Goal: Task Accomplishment & Management: Complete application form

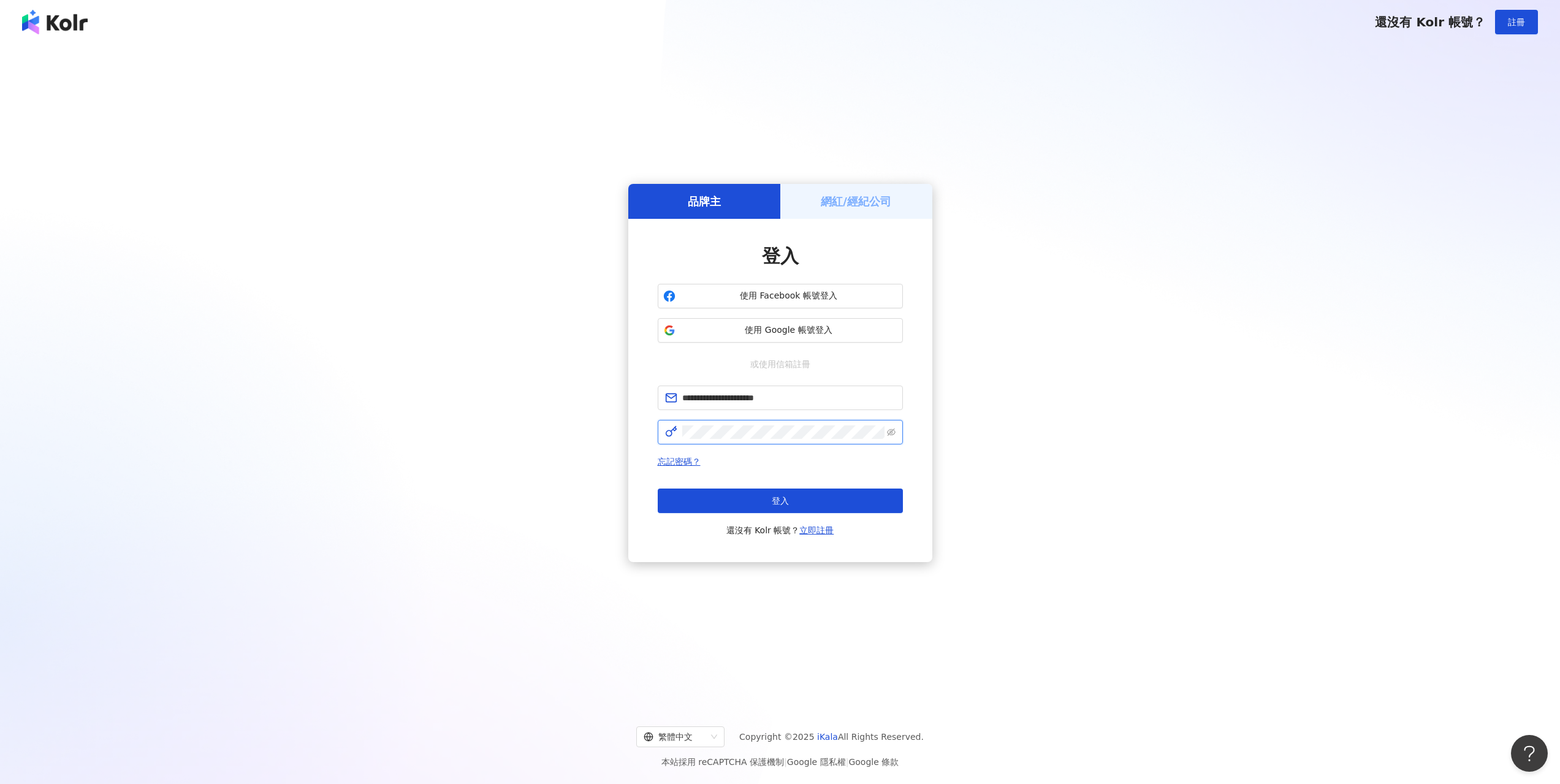
click button "登入" at bounding box center [781, 501] width 245 height 25
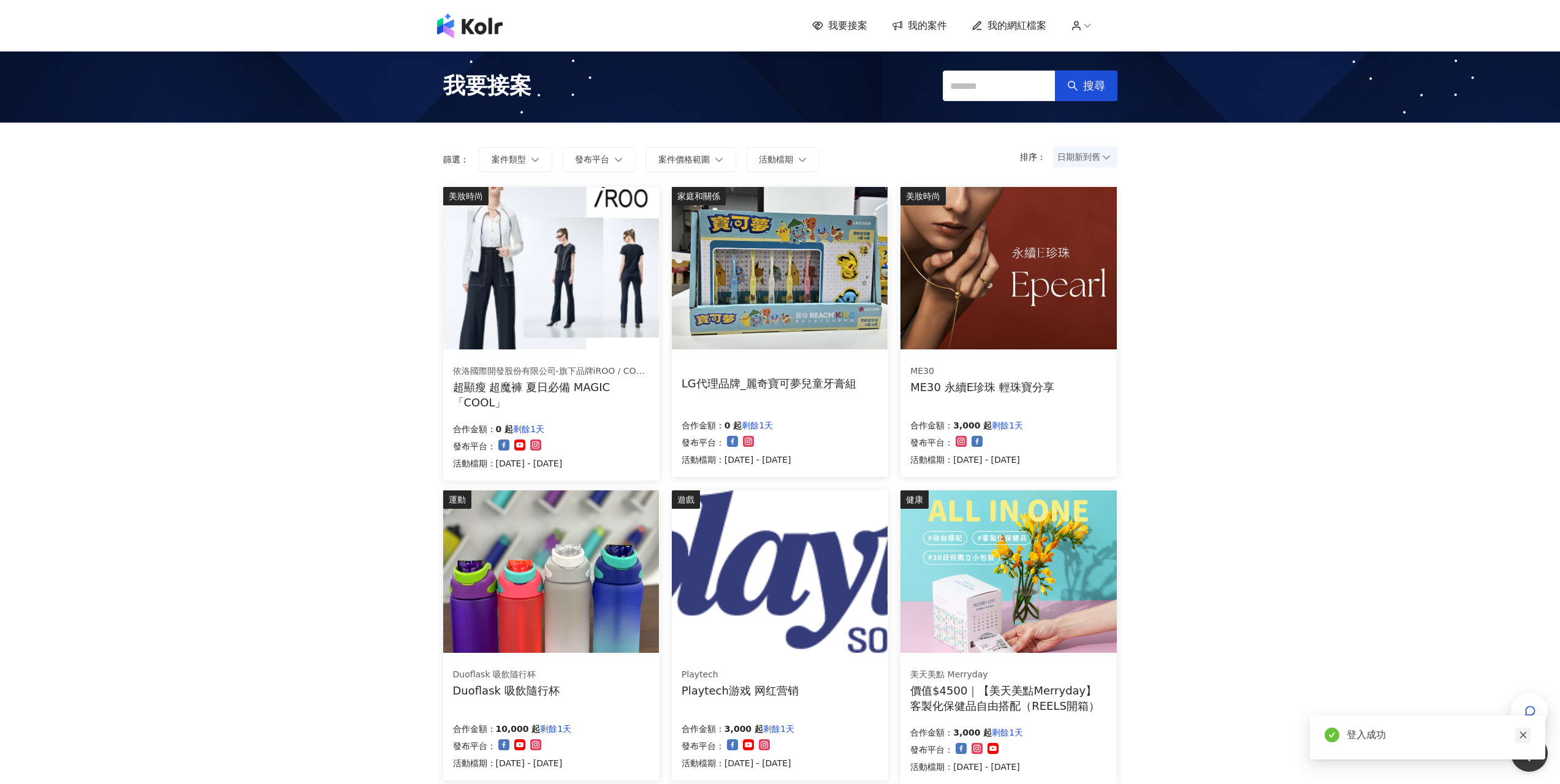
click at [1521, 732] on icon "close" at bounding box center [1523, 735] width 9 height 9
click at [1084, 159] on span "日期新到舊" at bounding box center [1085, 157] width 56 height 18
click at [1089, 217] on div "日期新到舊" at bounding box center [1085, 224] width 59 height 21
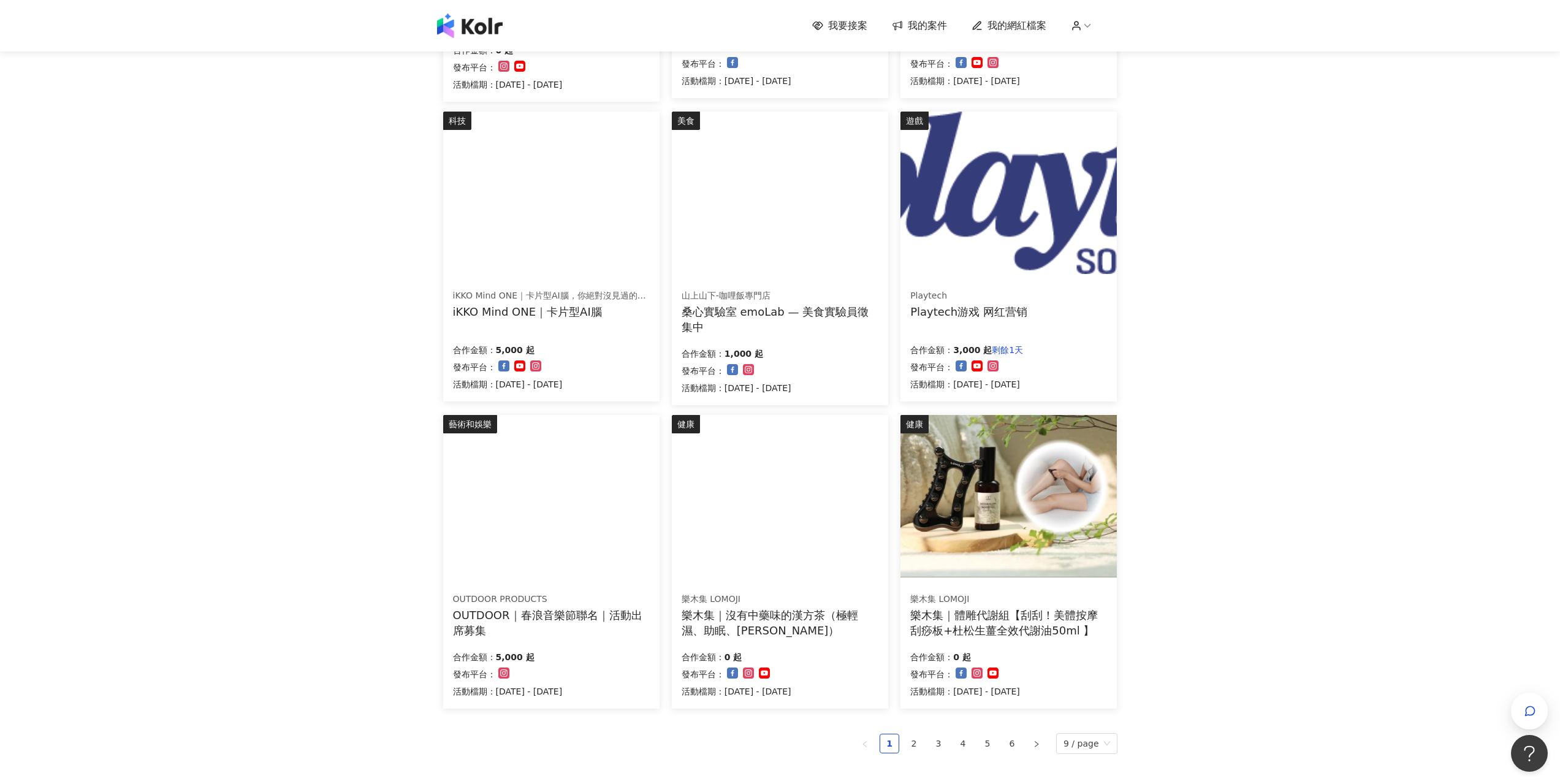
scroll to position [429, 0]
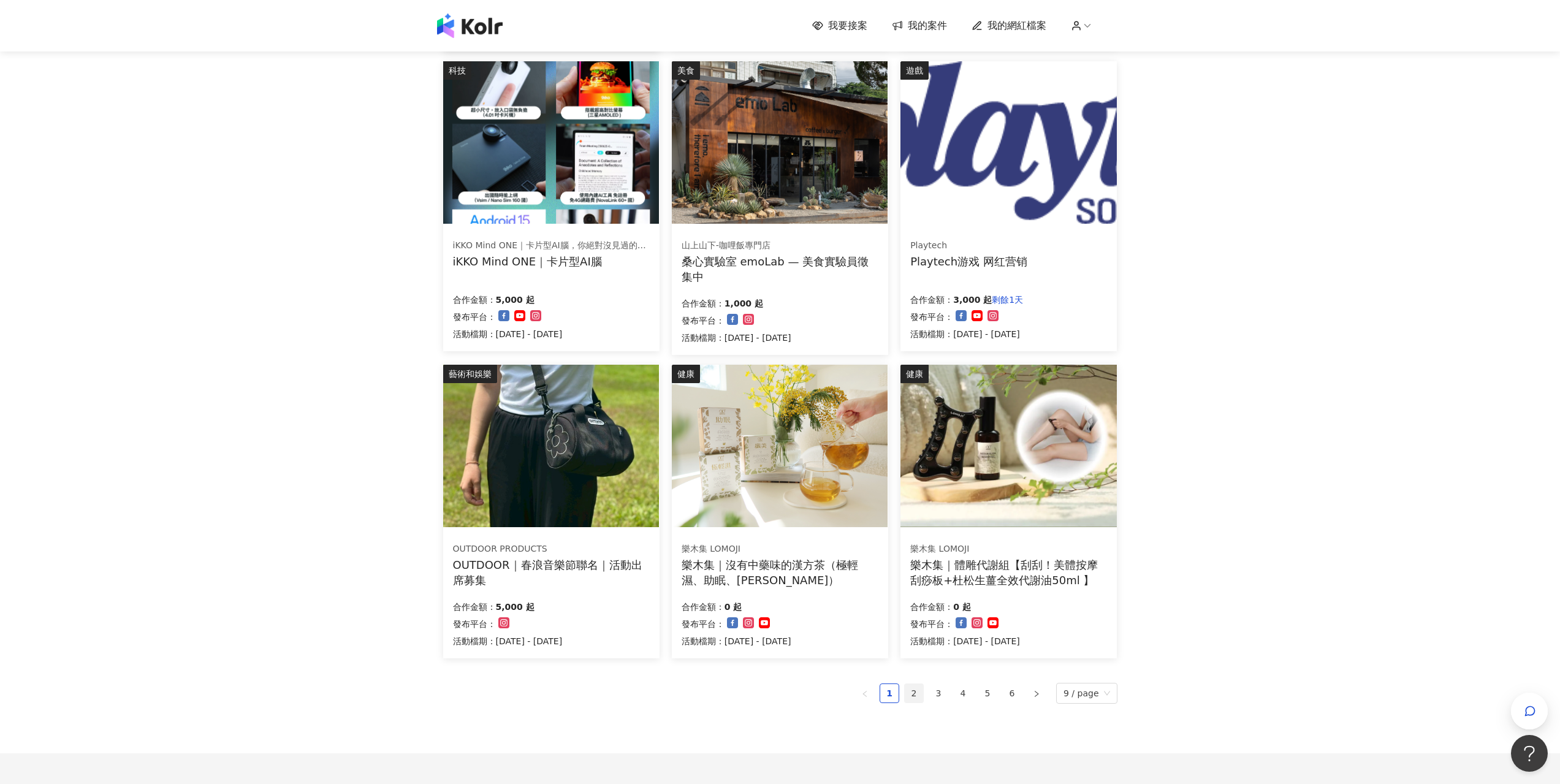
click at [915, 691] on link "2" at bounding box center [914, 693] width 18 height 18
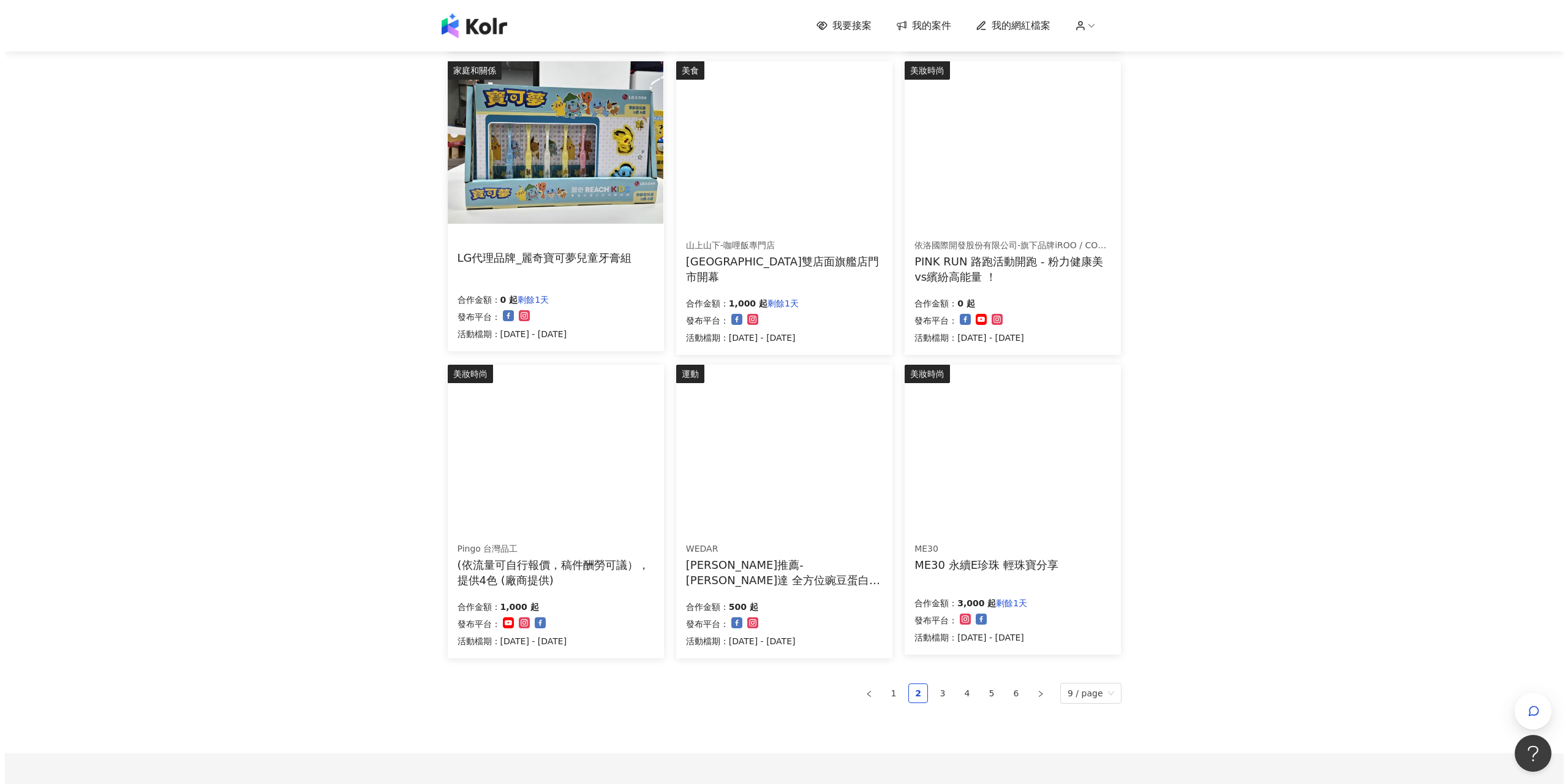
scroll to position [123, 0]
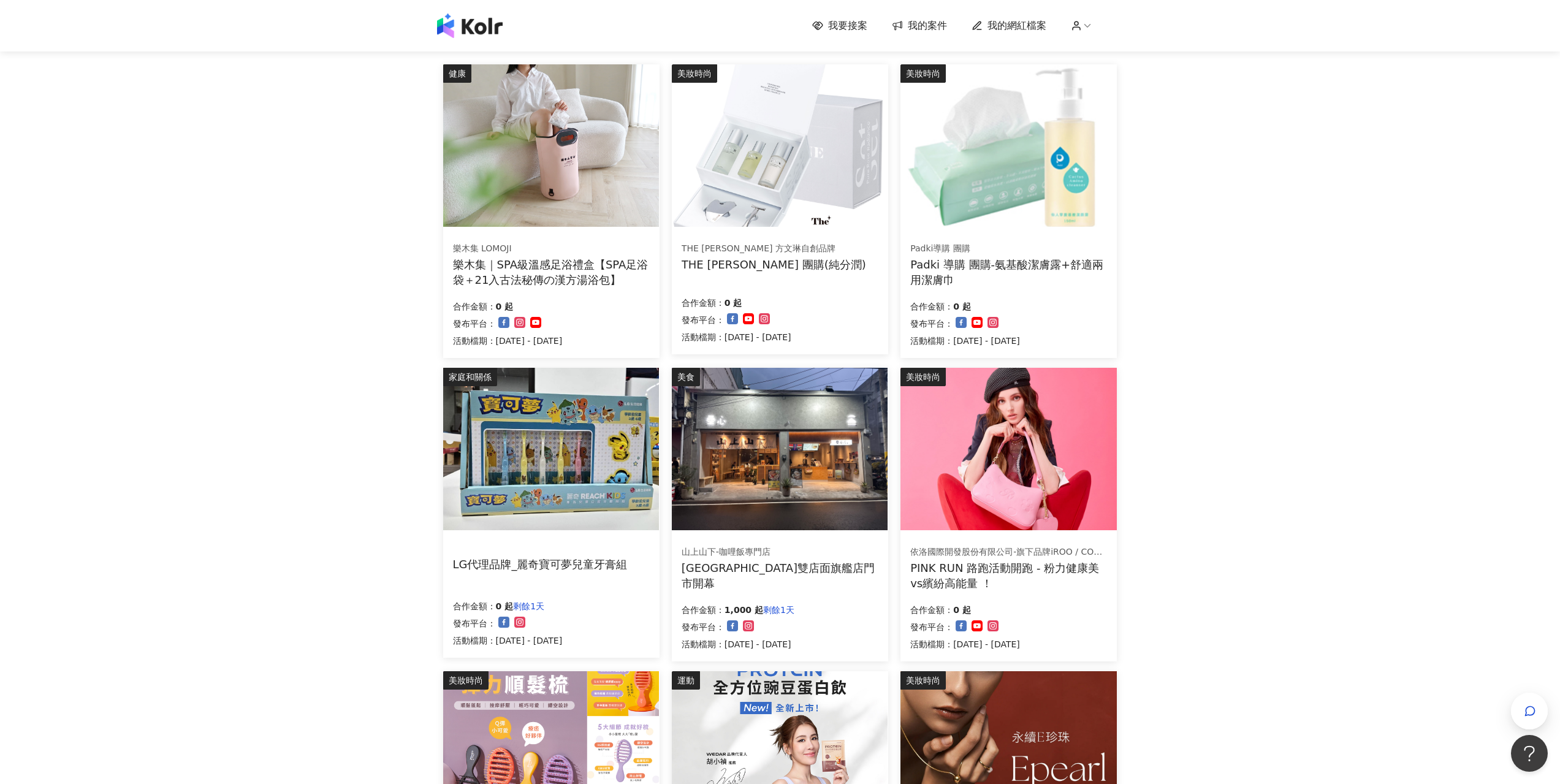
click at [576, 271] on div "樂木集｜SPA級溫感足浴禮盒【SPA足浴袋＋21入古法秘傳の漢方湯浴包】" at bounding box center [551, 272] width 197 height 31
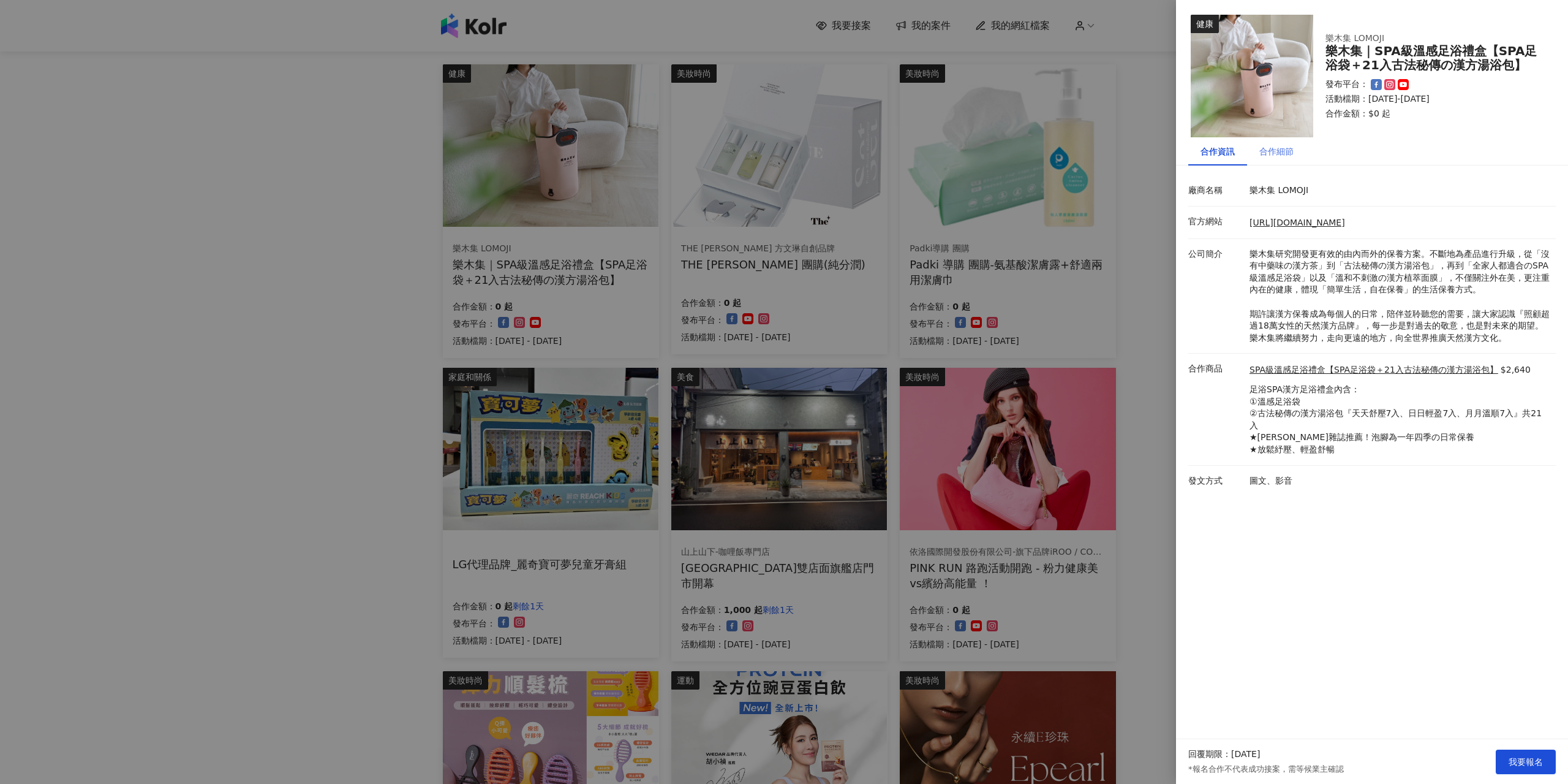
click at [1294, 147] on div "合作細節" at bounding box center [1276, 151] width 59 height 28
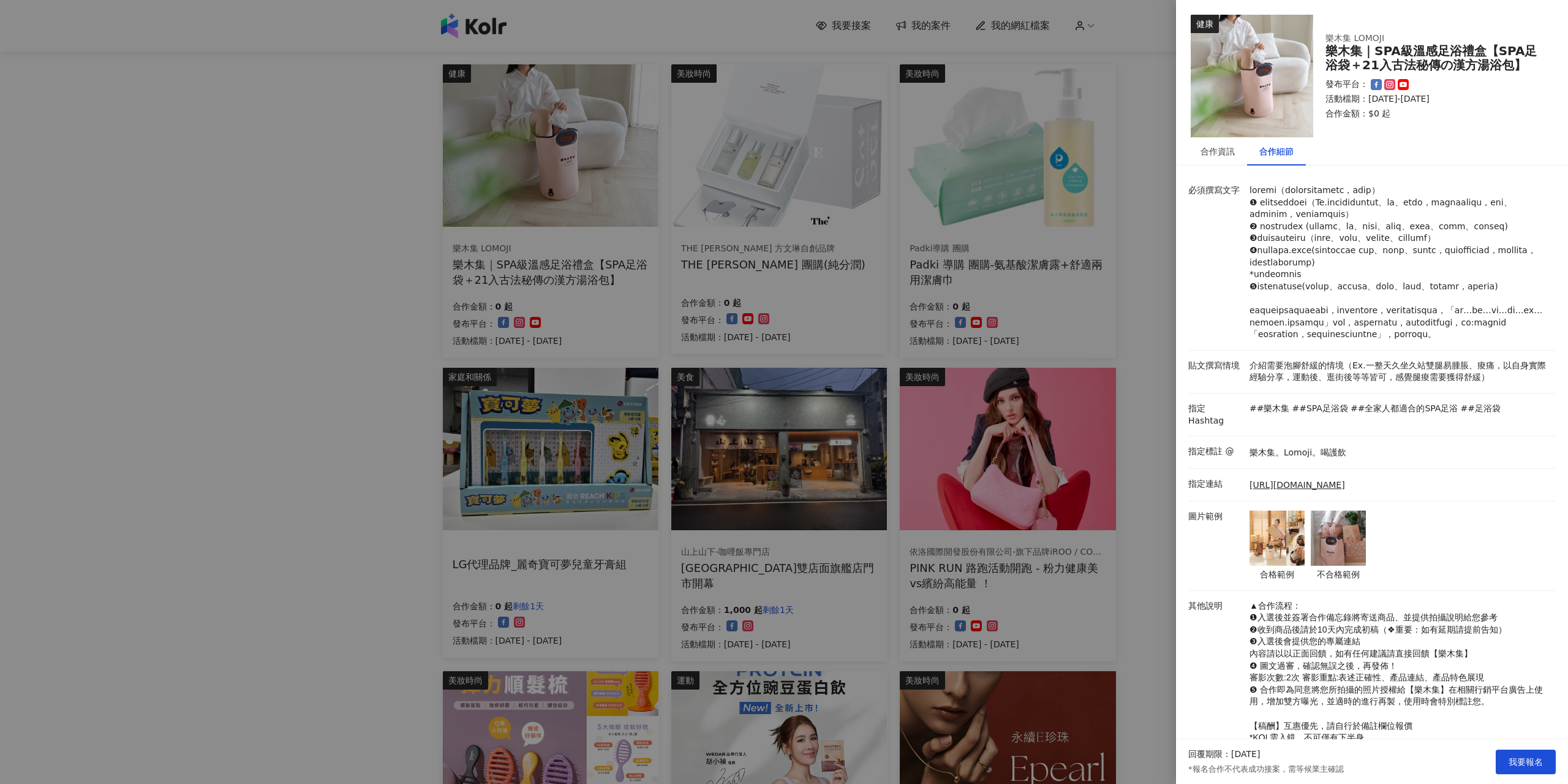
click at [1285, 566] on img at bounding box center [1277, 538] width 55 height 55
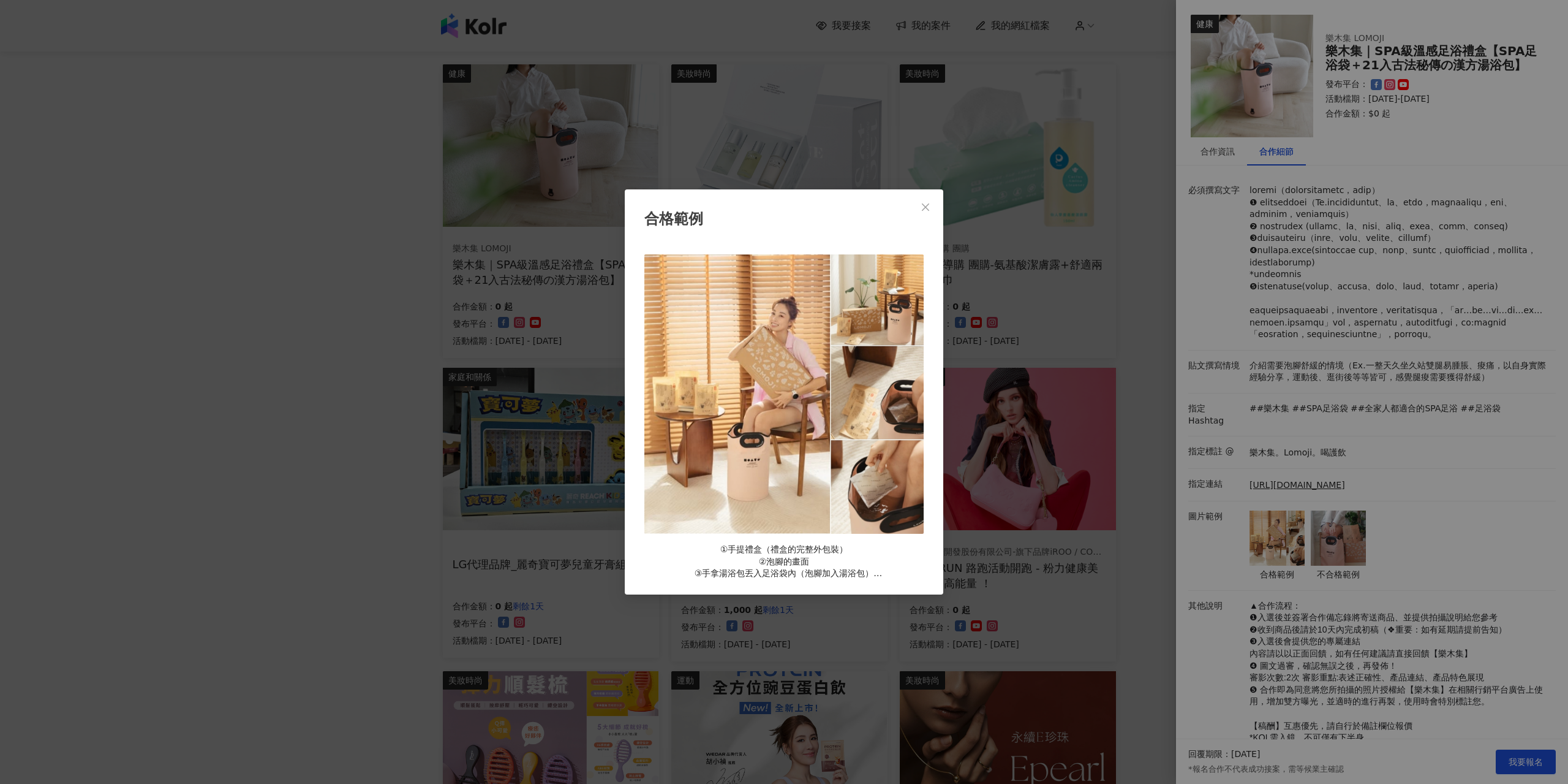
click at [1359, 613] on div "合格範例 ①手提禮盒（禮盒的完整外包裝） ②泡腳的畫面 ③手拿湯浴包丟入足浴袋內（泡腳加入湯浴包） ④使用足浴袋的情境（EX. 沙發、床邊）" at bounding box center [784, 392] width 1568 height 784
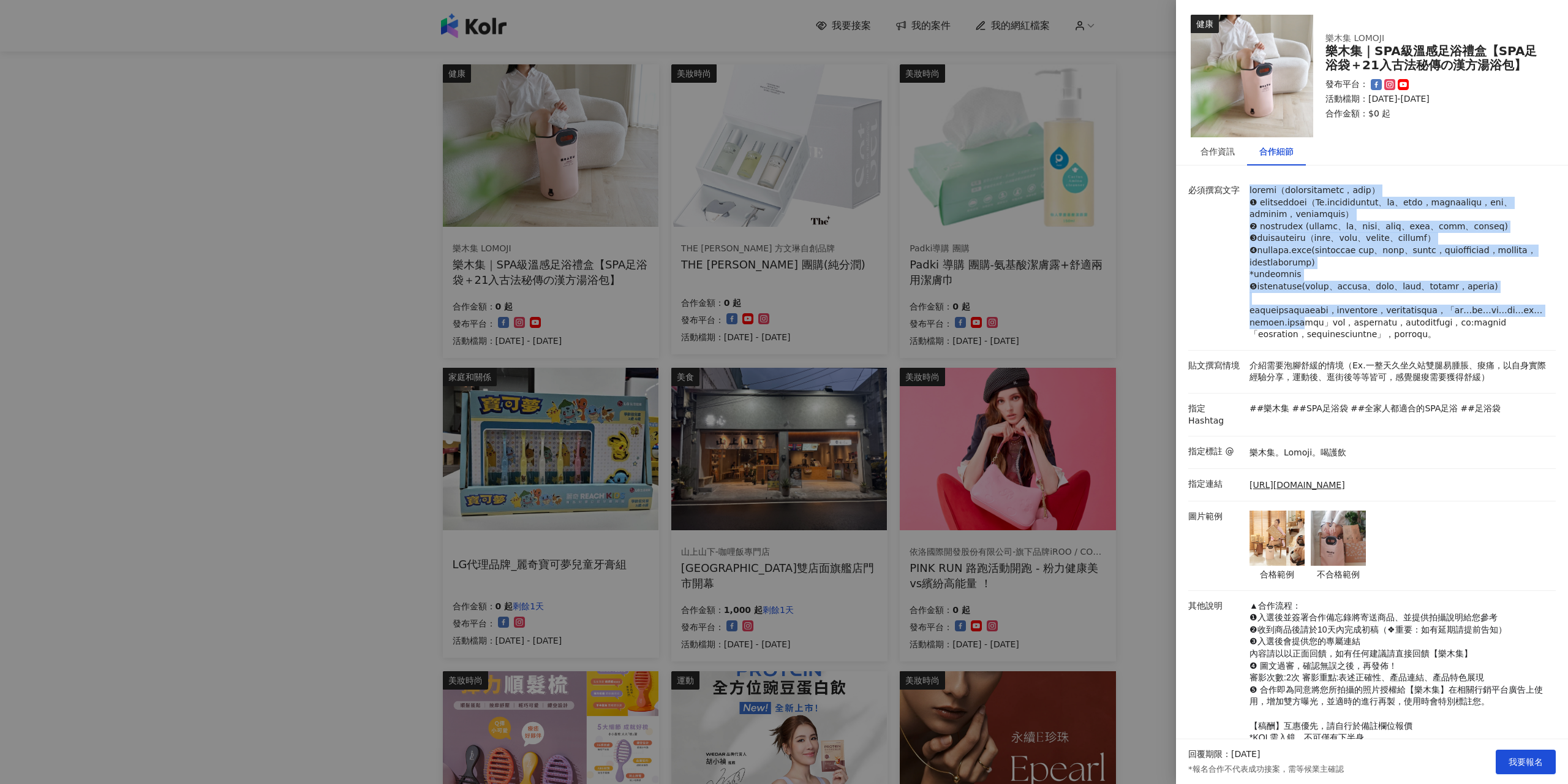
drag, startPoint x: 1244, startPoint y: 185, endPoint x: 1521, endPoint y: 386, distance: 342.2
click at [1521, 341] on div "必須撰寫文字" at bounding box center [1369, 262] width 368 height 156
click at [1523, 341] on p at bounding box center [1399, 262] width 300 height 156
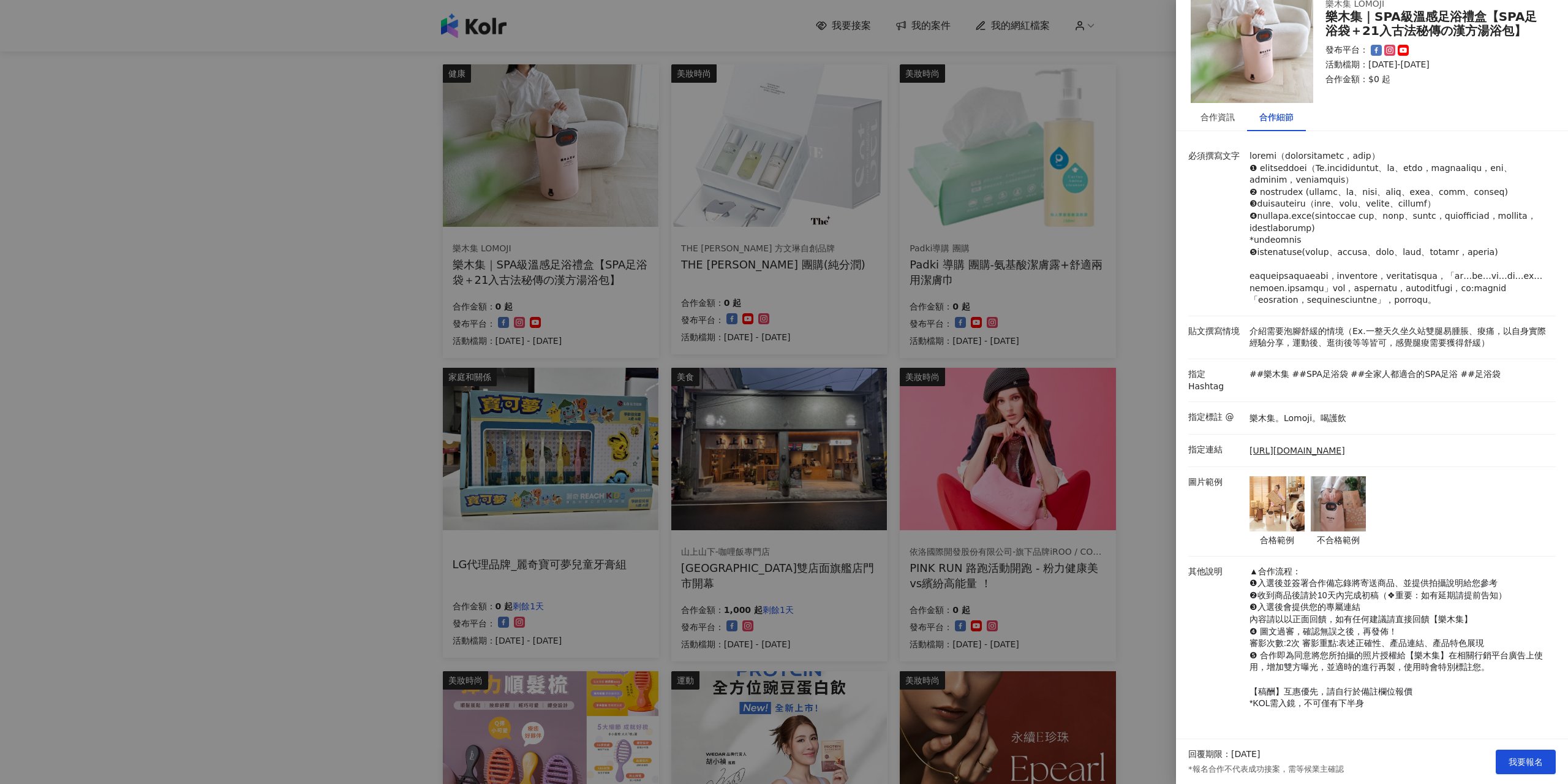
scroll to position [113, 0]
click at [1538, 759] on span "我要報名" at bounding box center [1526, 762] width 34 height 10
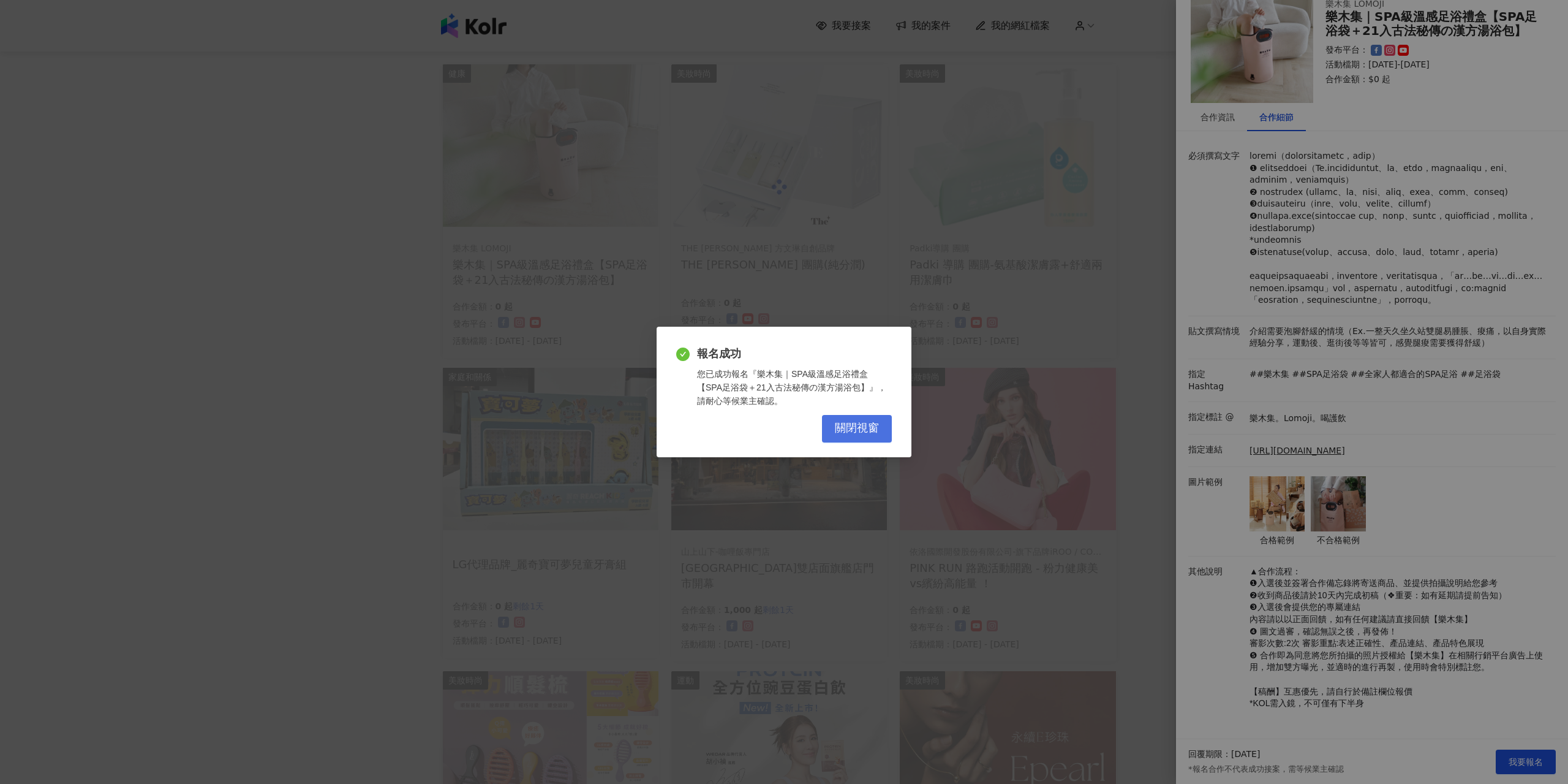
click at [870, 418] on button "關閉視窗" at bounding box center [857, 428] width 70 height 28
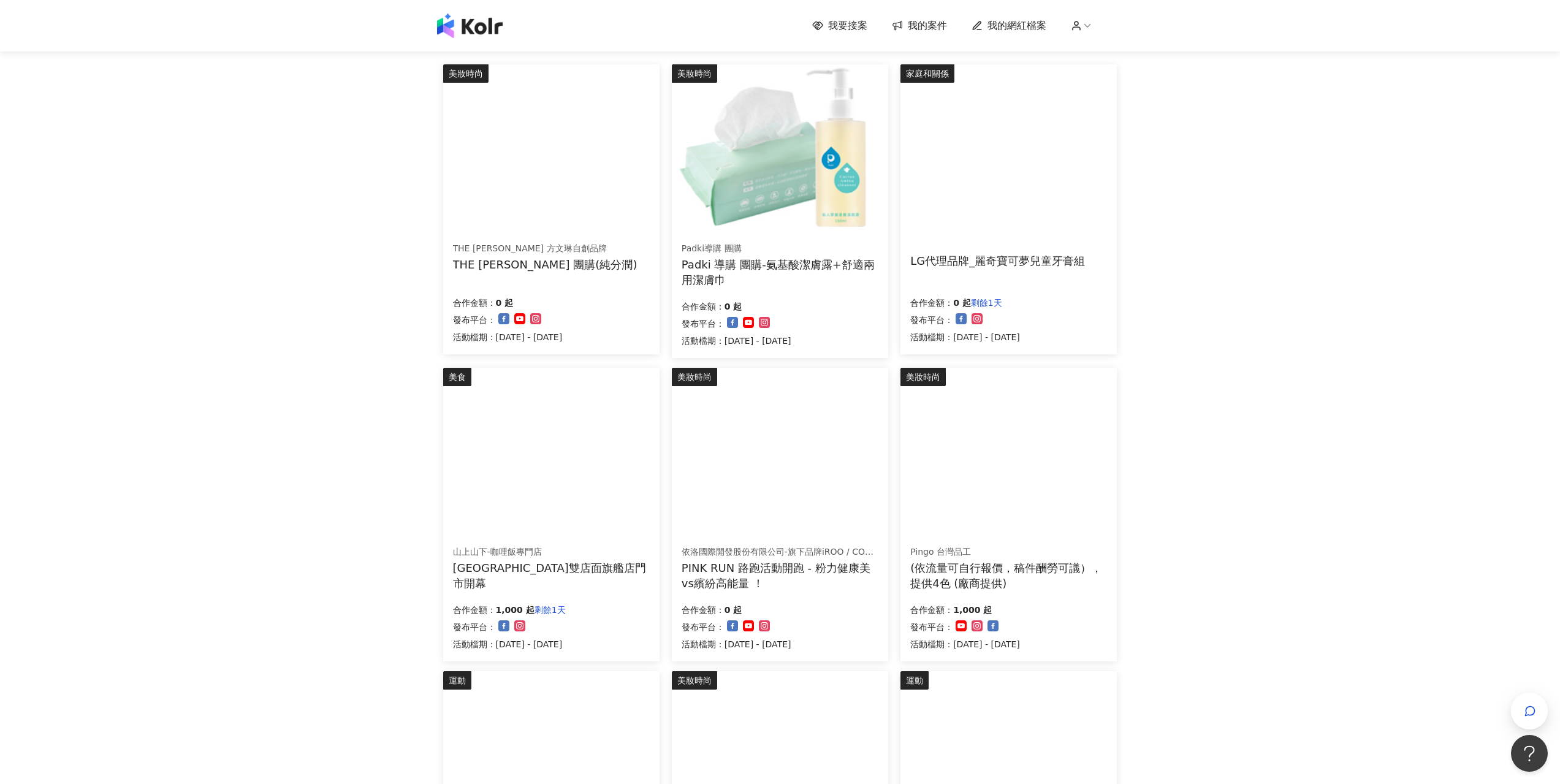
scroll to position [535, 0]
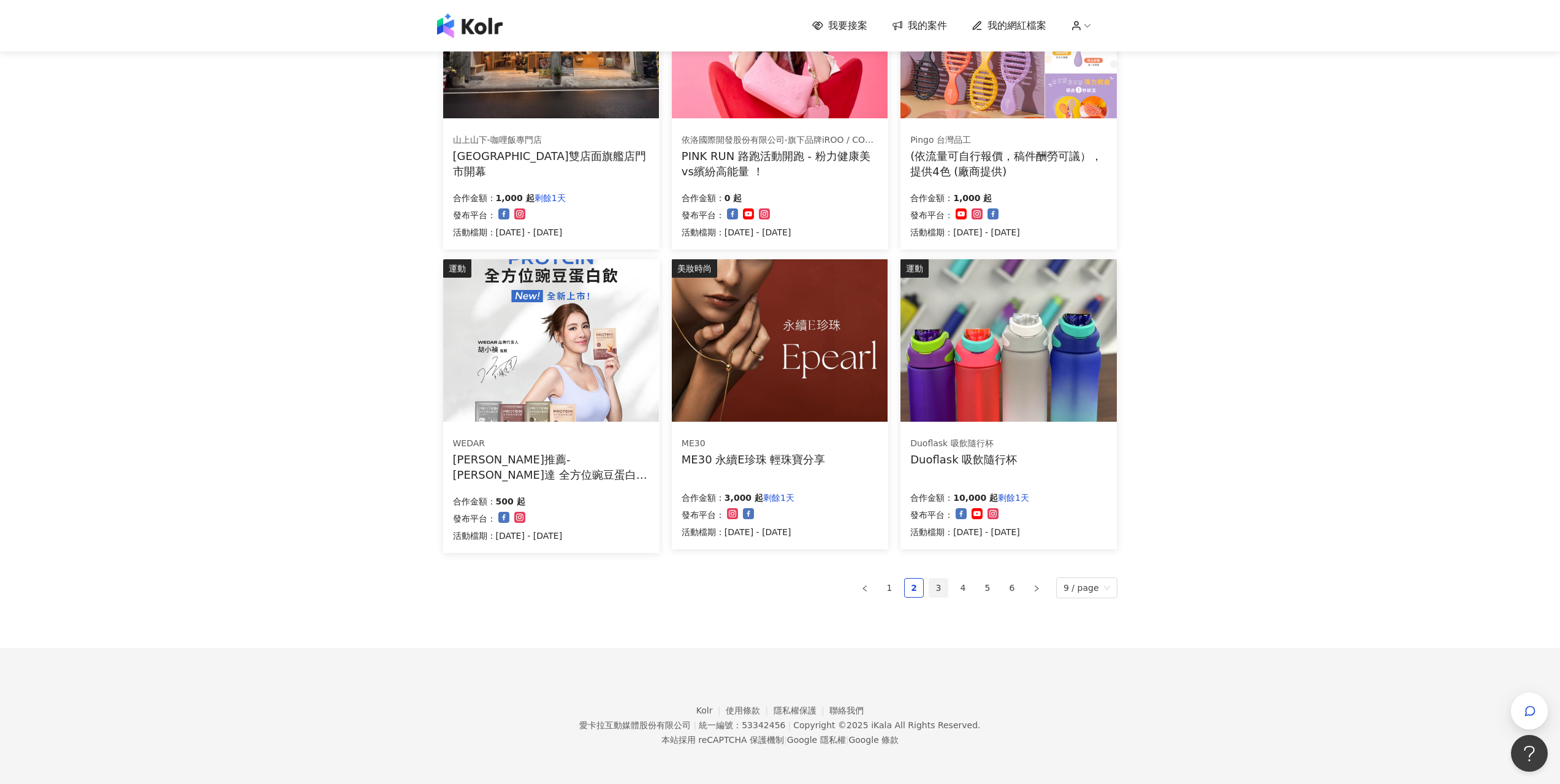
click at [942, 580] on link "3" at bounding box center [939, 588] width 18 height 18
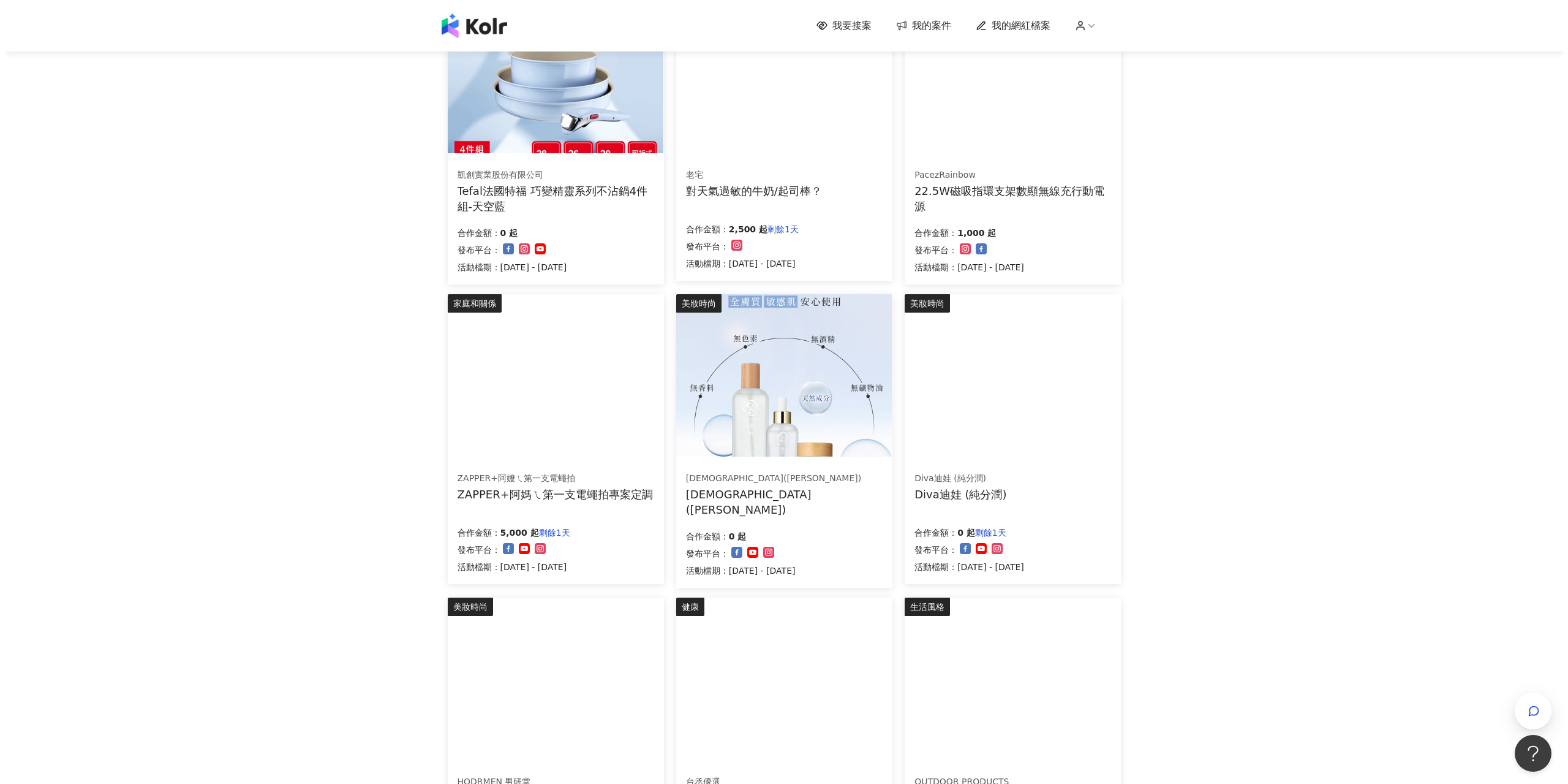
scroll to position [40, 0]
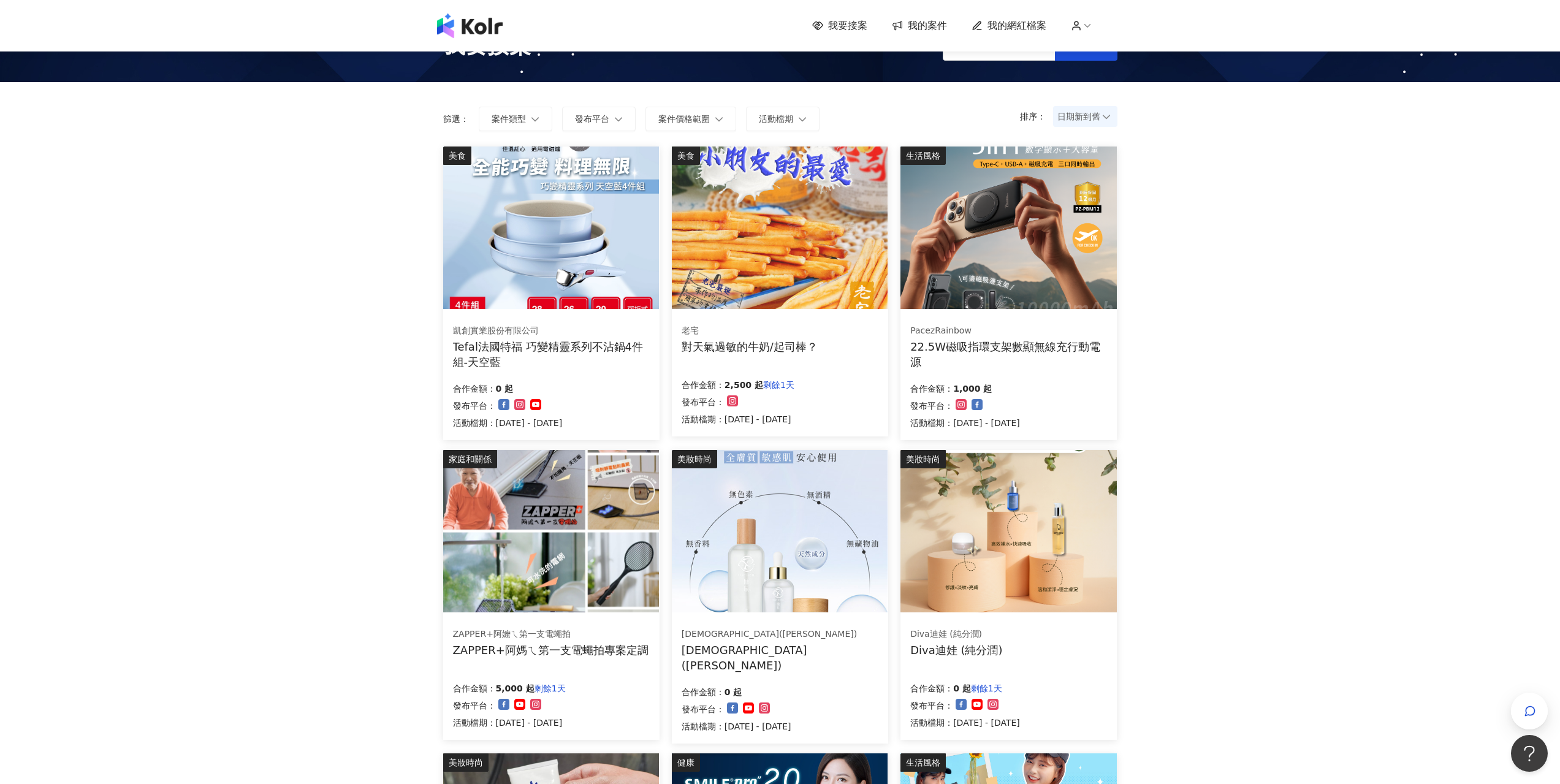
click at [1010, 348] on div "22.5W磁吸指環支架數顯無線充行動電源" at bounding box center [1009, 354] width 197 height 31
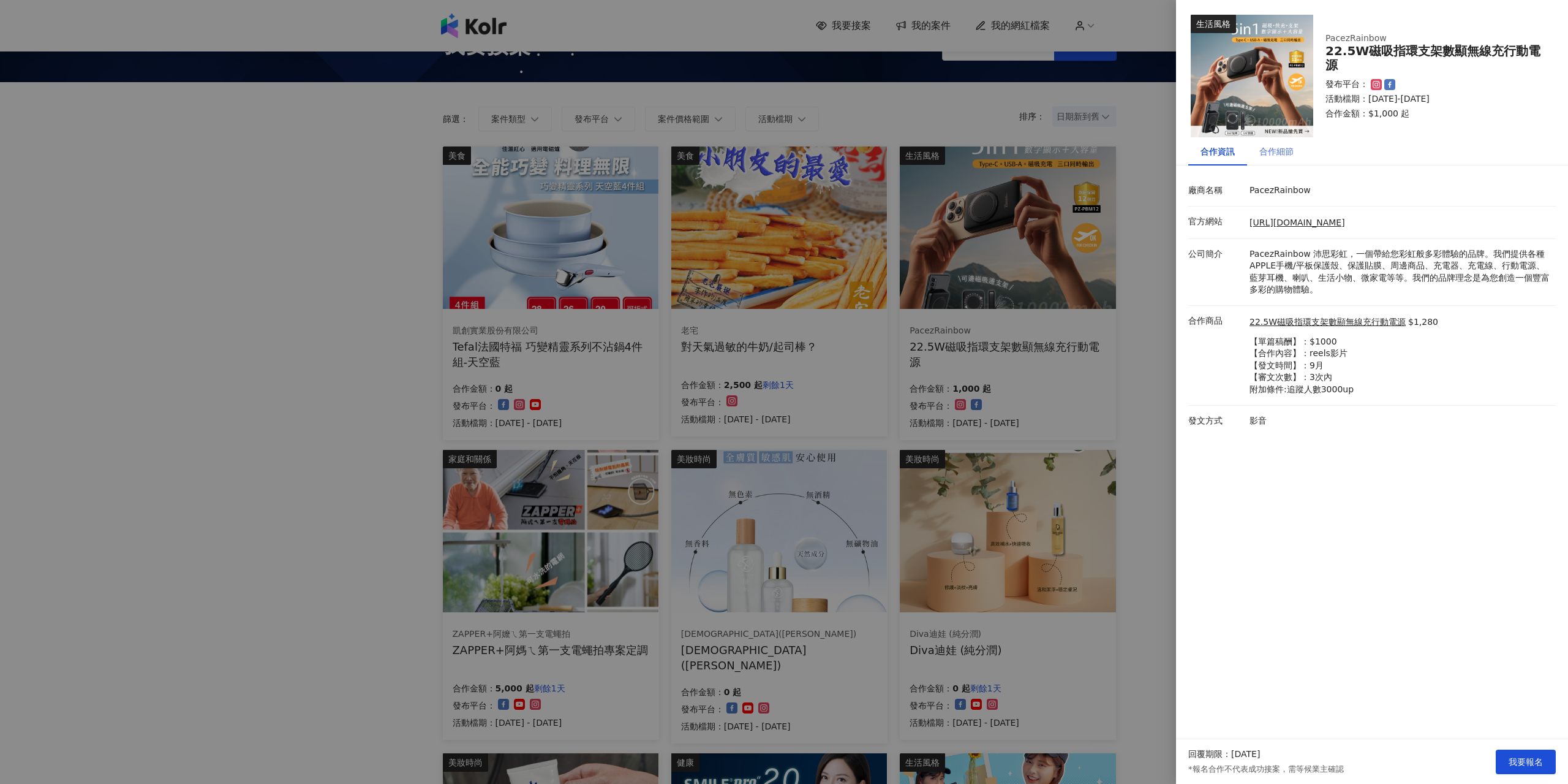
click at [1257, 150] on div "合作細節" at bounding box center [1276, 151] width 59 height 28
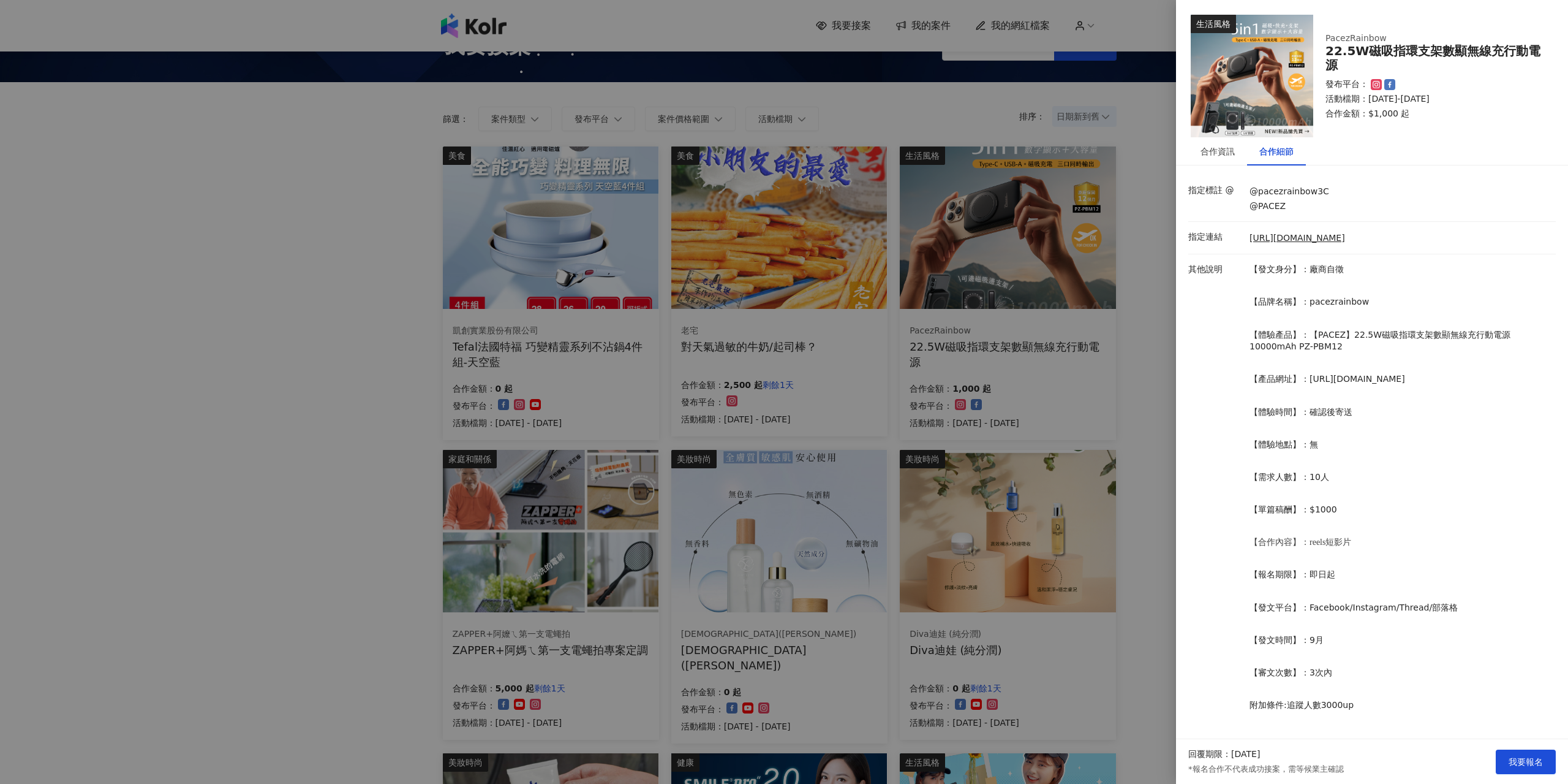
scroll to position [2, 0]
click at [1468, 558] on p "【發文身分】：廠商自徵 【品牌名稱】：pacezrainbow 【體驗產品】：【PACEZ】22.5W磁吸指環支架數顯無線充行動電源10000mAh PZ-P…" at bounding box center [1399, 496] width 300 height 468
drag, startPoint x: 1526, startPoint y: 769, endPoint x: 1404, endPoint y: 588, distance: 218.3
click at [1456, 595] on div "生活風格 PacezRainbow 22.5W磁吸指環支架數顯無線充行動電源 發布平台： 活動檔期：[DATE]-[DATE] 合作金額： $1,000 起 …" at bounding box center [1372, 392] width 392 height 784
click at [1175, 539] on div at bounding box center [784, 392] width 1568 height 784
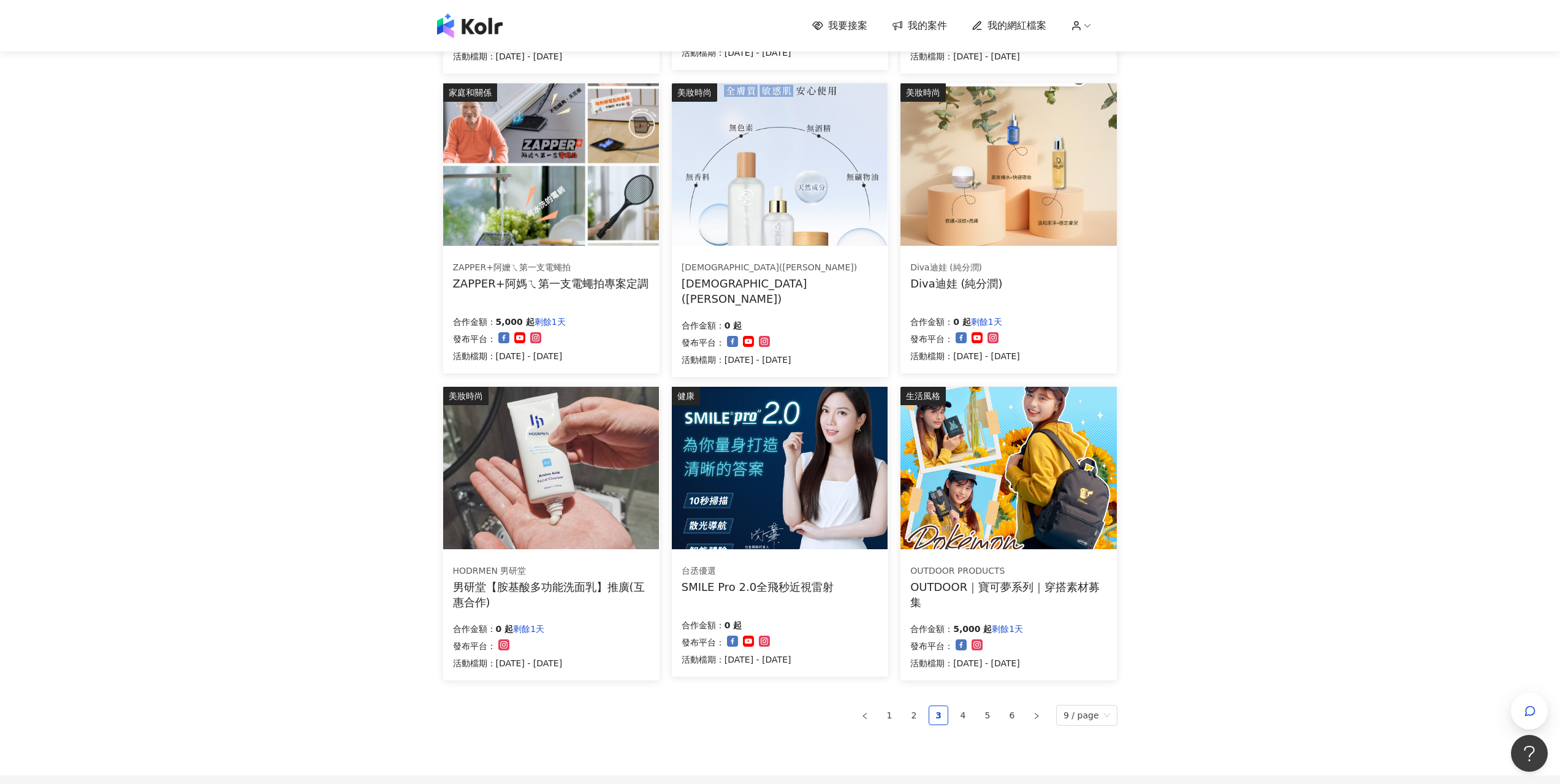
scroll to position [408, 0]
click at [969, 712] on link "4" at bounding box center [963, 714] width 18 height 18
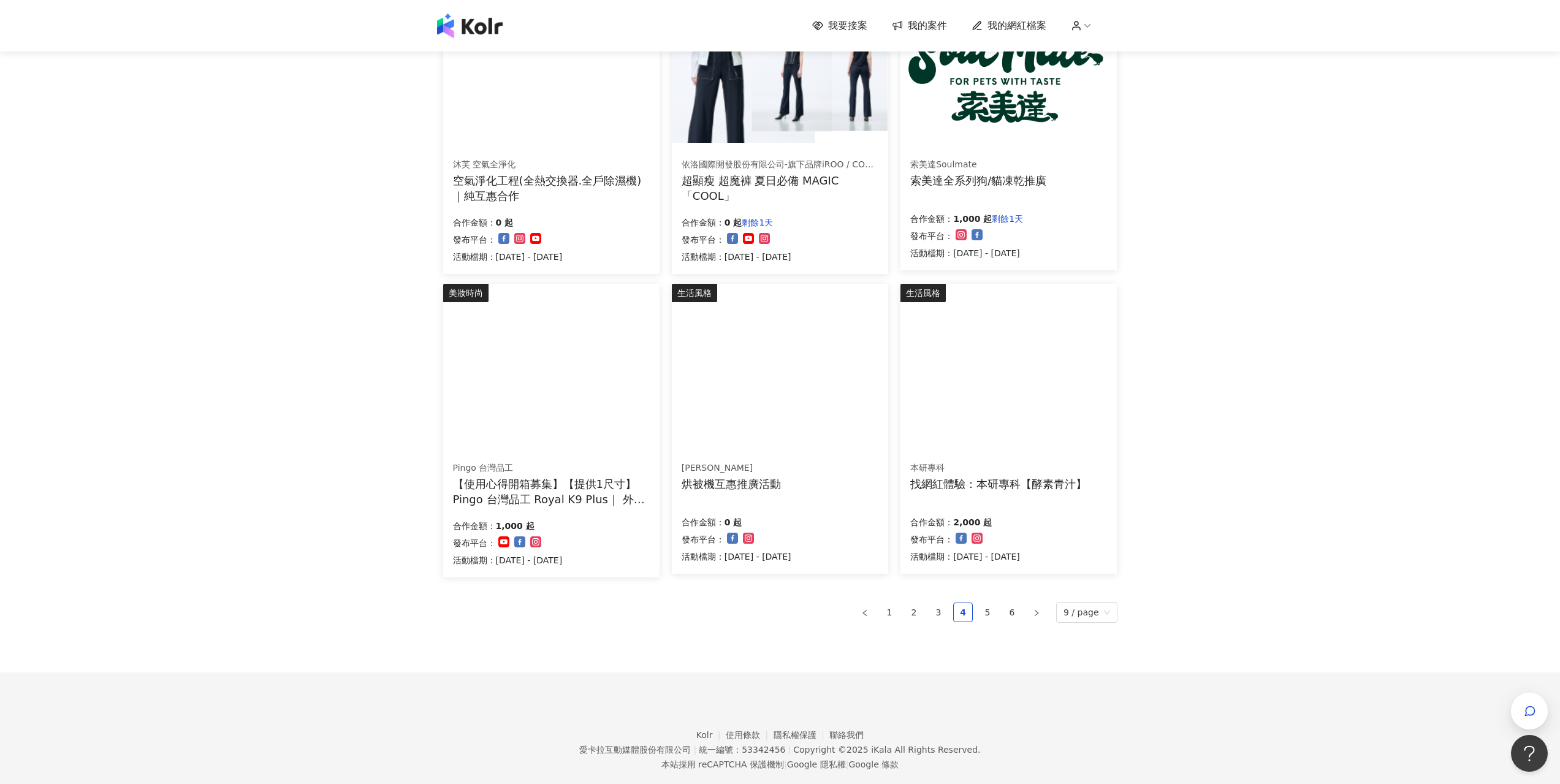
scroll to position [535, 0]
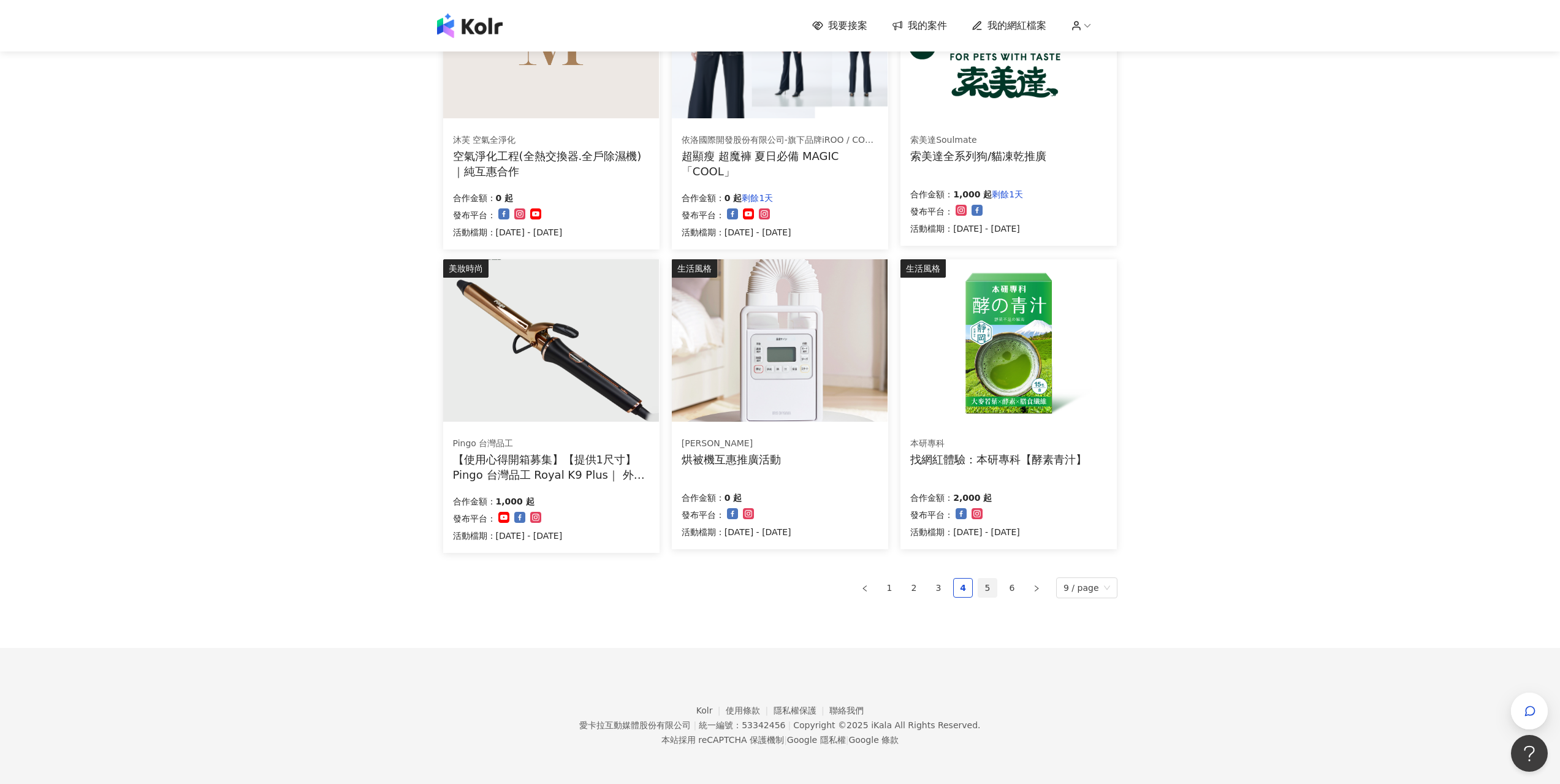
click at [987, 590] on link "5" at bounding box center [988, 588] width 18 height 18
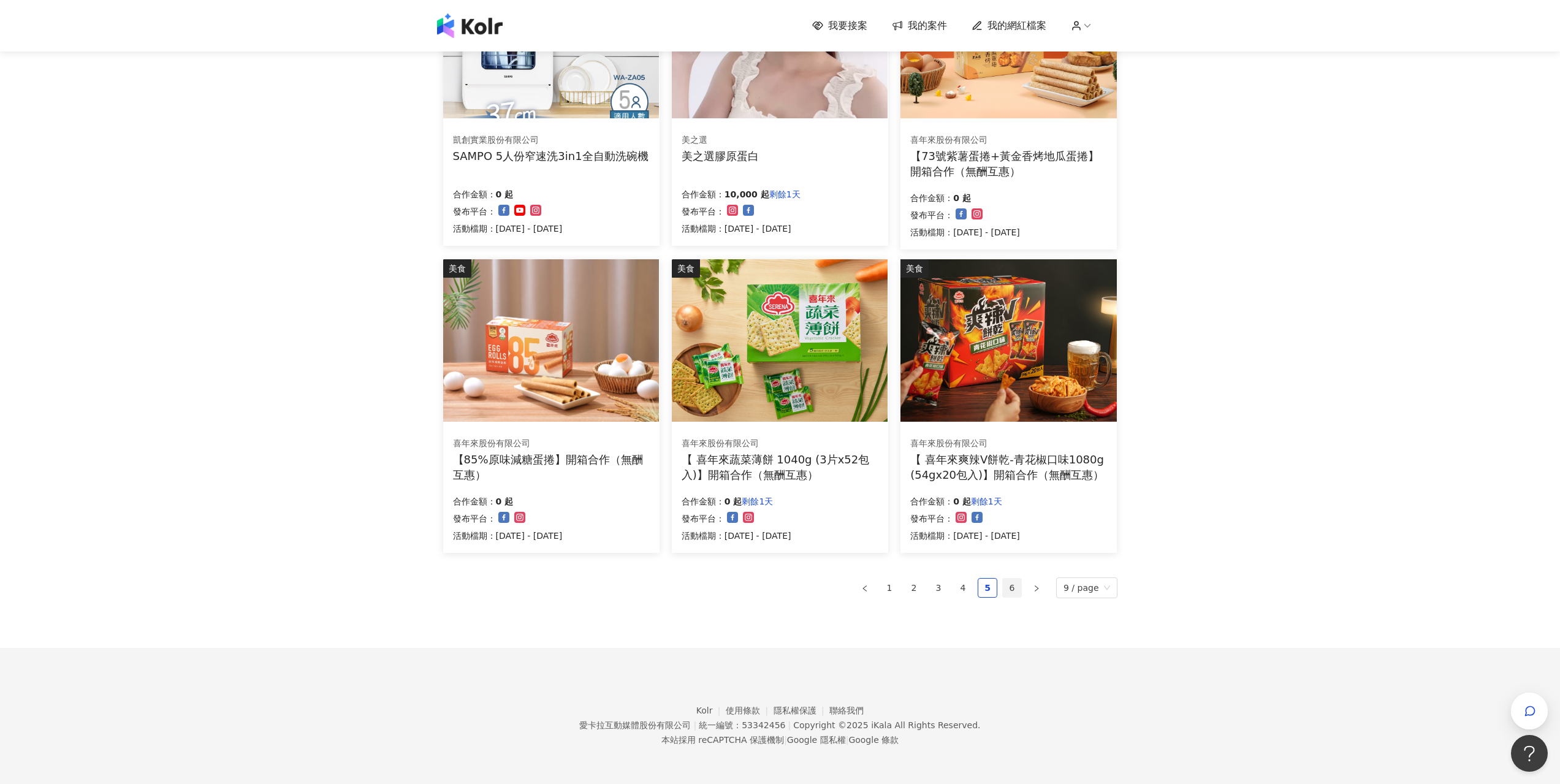
click at [1015, 596] on link "6" at bounding box center [1012, 588] width 18 height 18
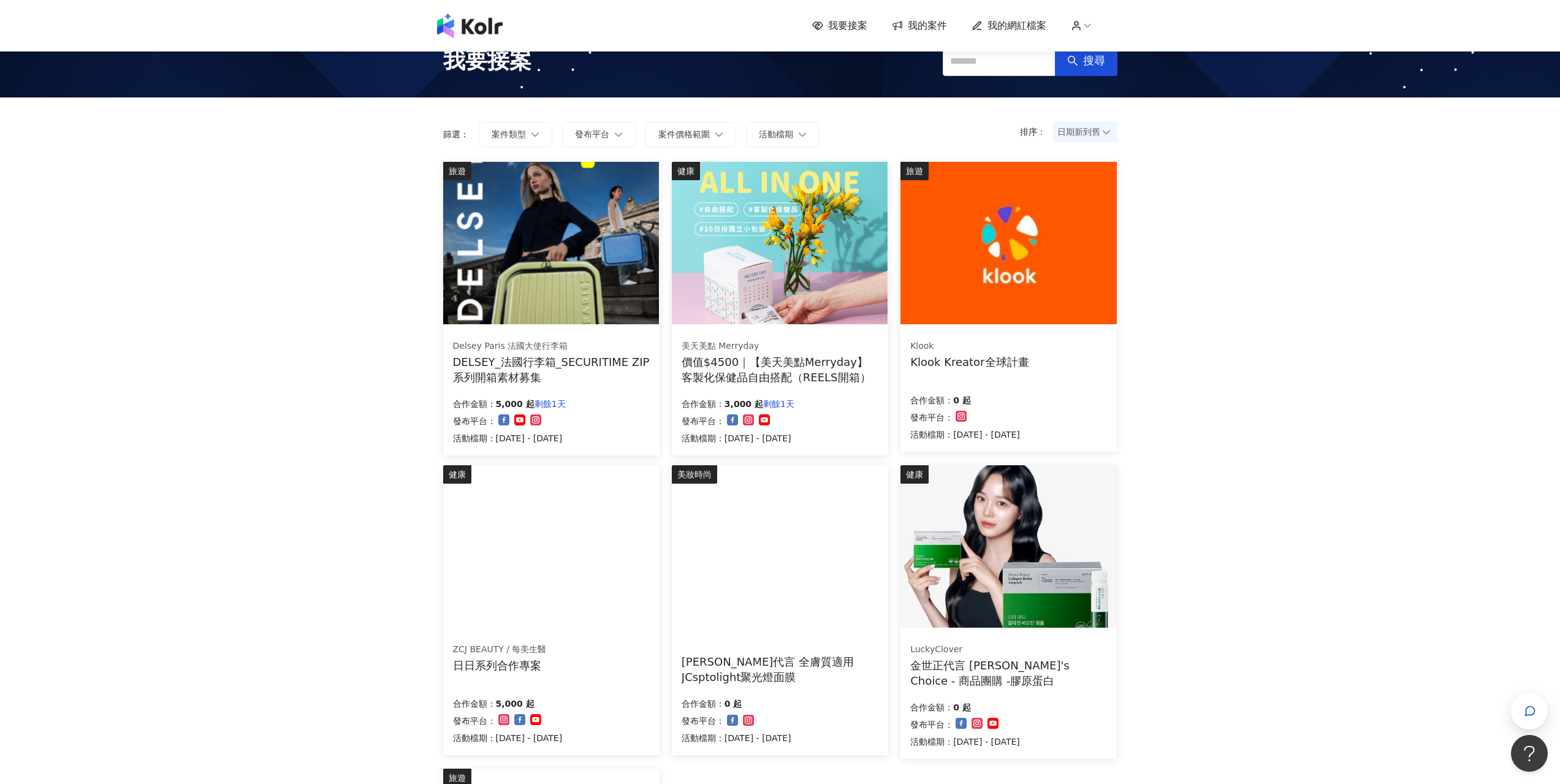
scroll to position [0, 0]
